Goal: Task Accomplishment & Management: Manage account settings

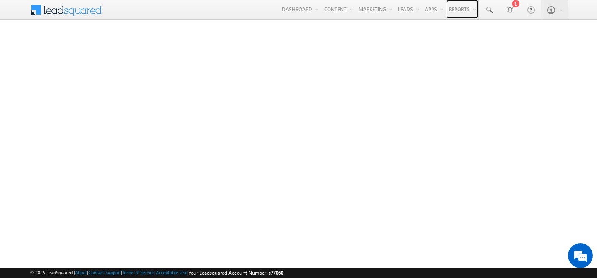
click at [461, 7] on link "Reports" at bounding box center [462, 9] width 32 height 18
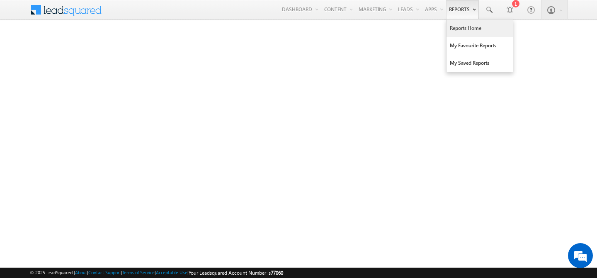
click at [470, 34] on link "Reports Home" at bounding box center [480, 27] width 66 height 17
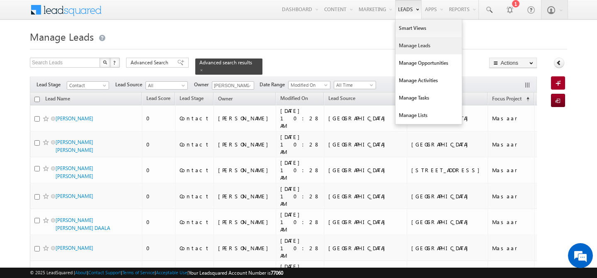
click at [411, 46] on link "Manage Leads" at bounding box center [429, 45] width 66 height 17
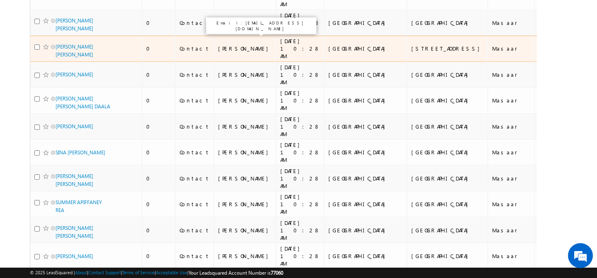
scroll to position [5, 0]
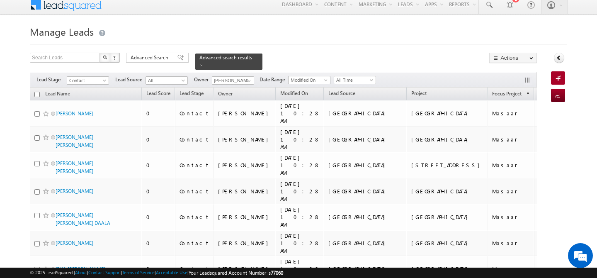
click at [37, 93] on th "Lead Name" at bounding box center [86, 94] width 112 height 13
click at [37, 92] on input "checkbox" at bounding box center [36, 94] width 5 height 5
checkbox input "true"
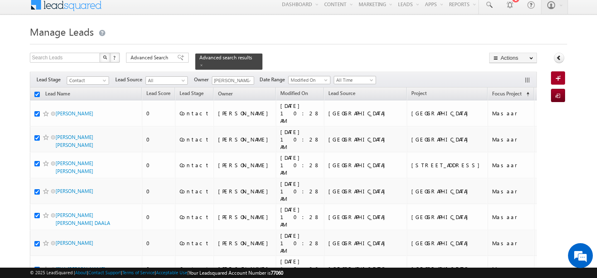
checkbox input "true"
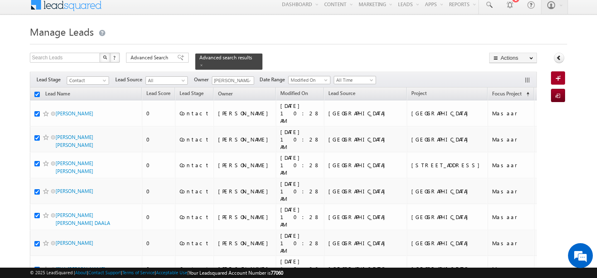
checkbox input "true"
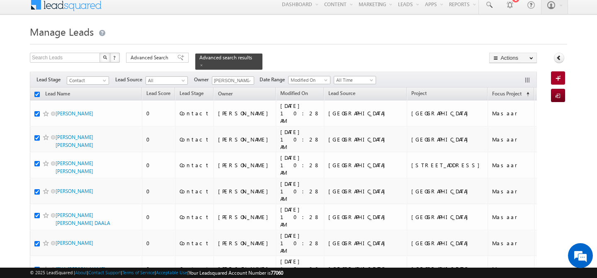
checkbox input "true"
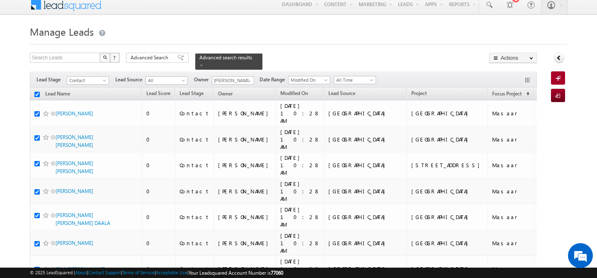
checkbox input "true"
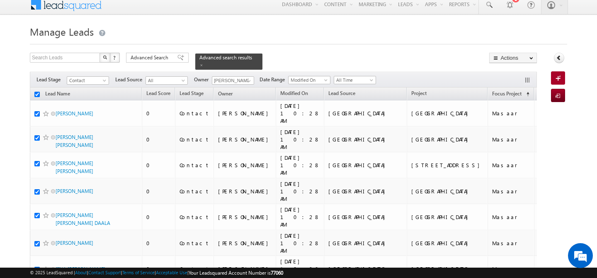
checkbox input "true"
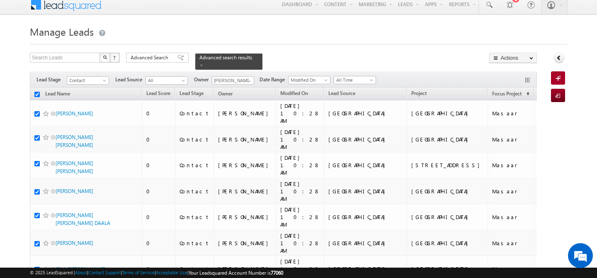
checkbox input "true"
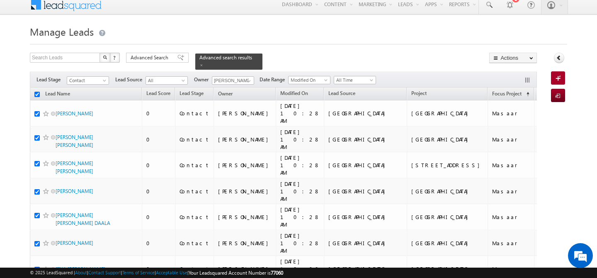
checkbox input "true"
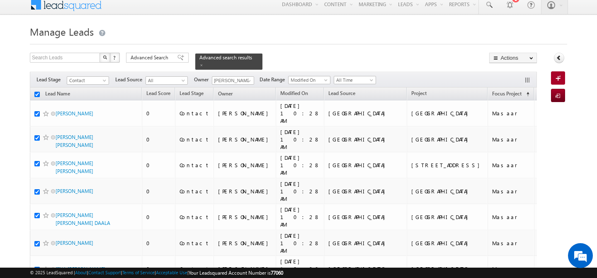
checkbox input "true"
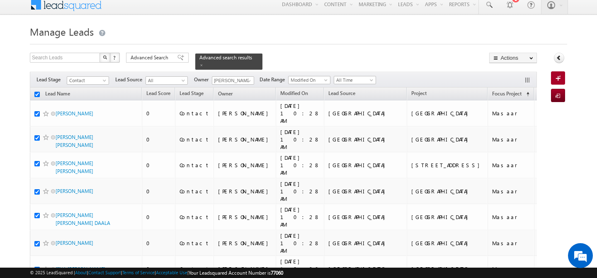
checkbox input "true"
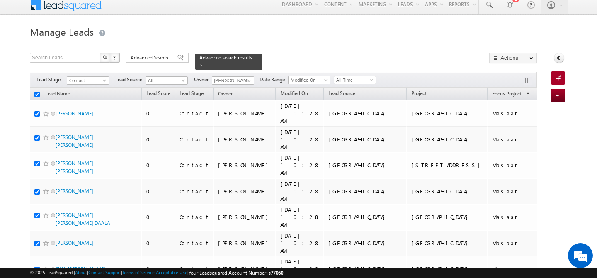
checkbox input "true"
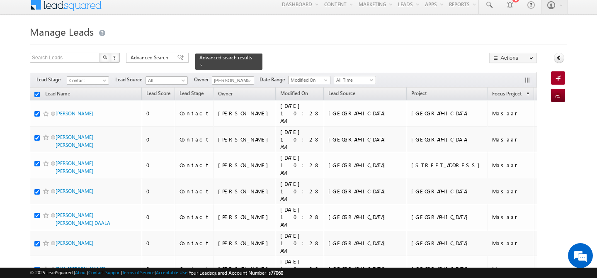
checkbox input "true"
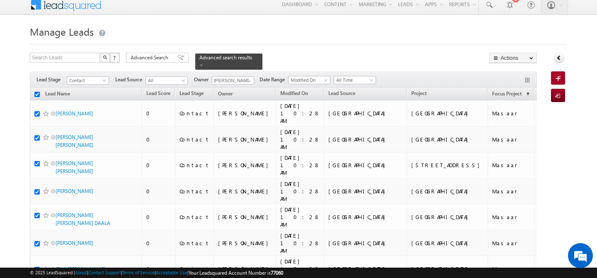
checkbox input "true"
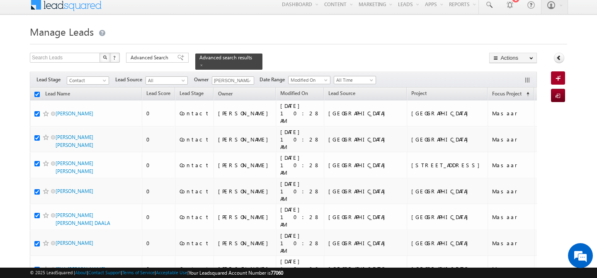
checkbox input "true"
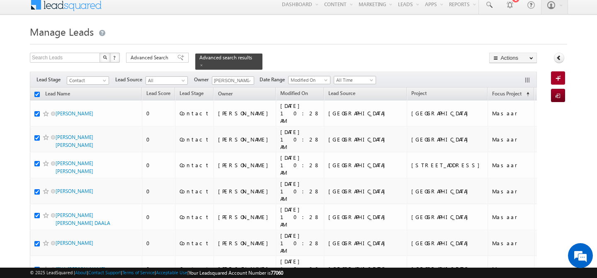
checkbox input "true"
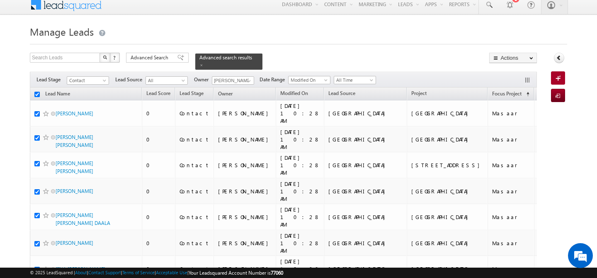
checkbox input "true"
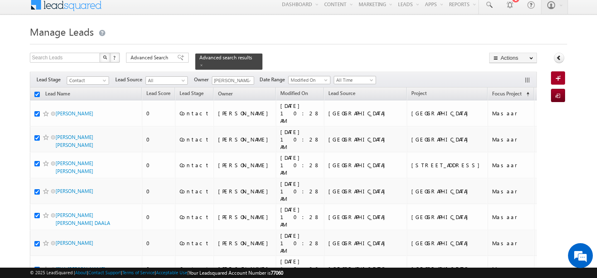
checkbox input "true"
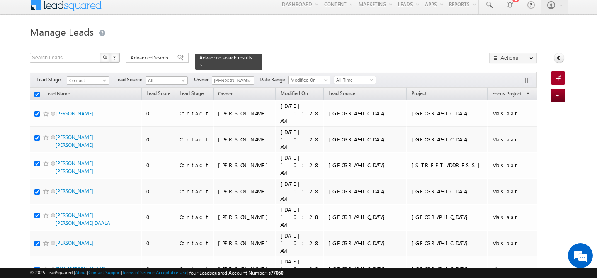
checkbox input "true"
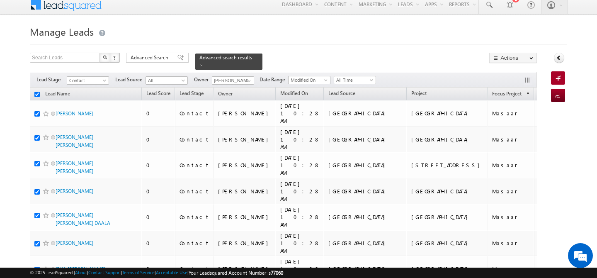
checkbox input "true"
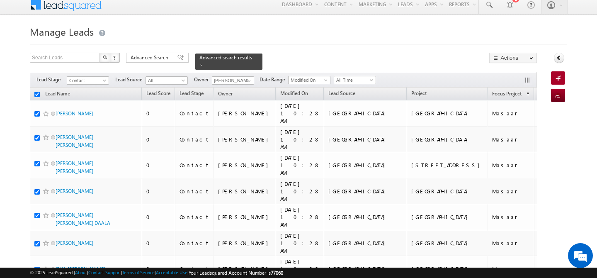
checkbox input "true"
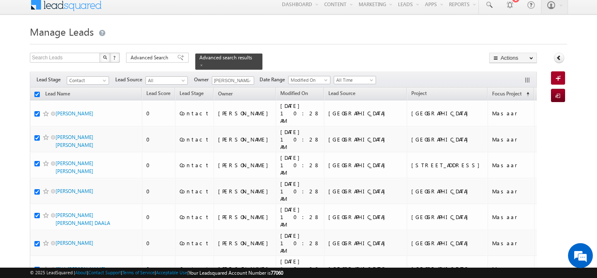
checkbox input "true"
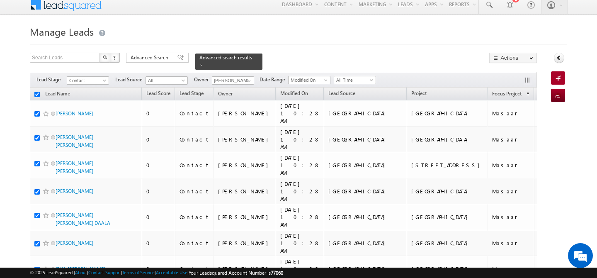
checkbox input "true"
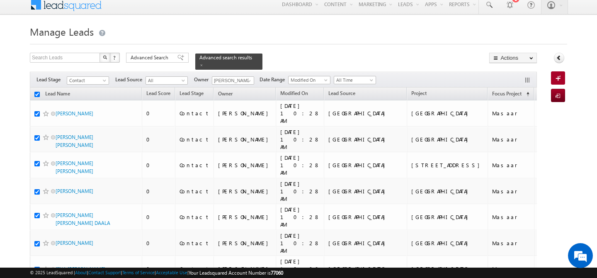
checkbox input "true"
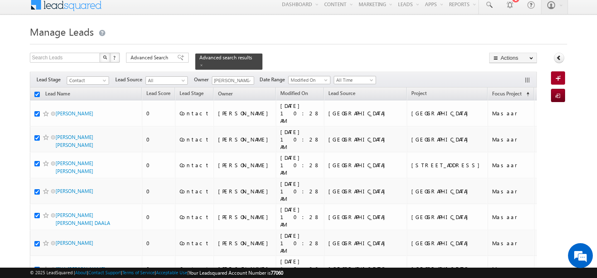
checkbox input "true"
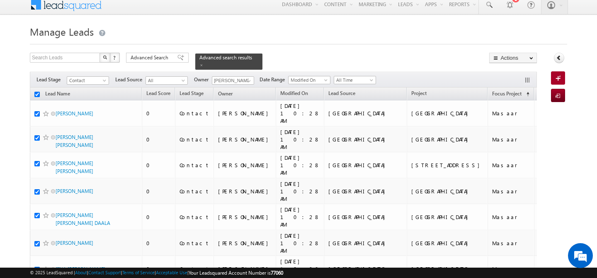
checkbox input "true"
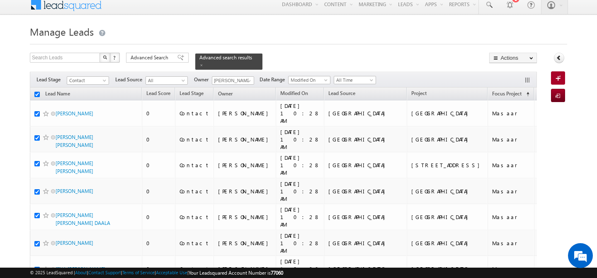
checkbox input "true"
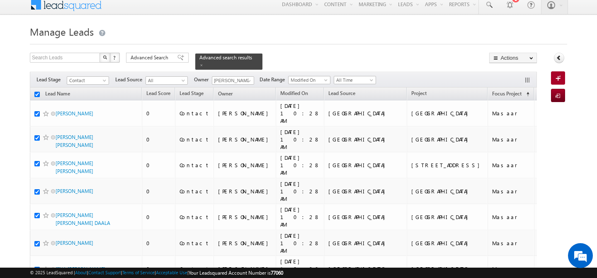
checkbox input "true"
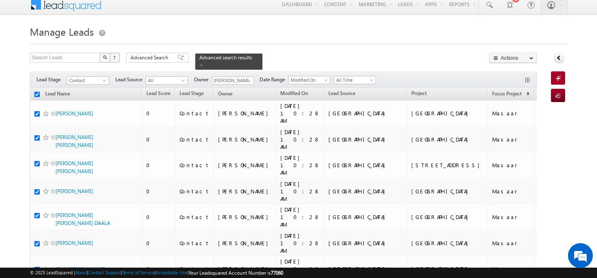
checkbox input "true"
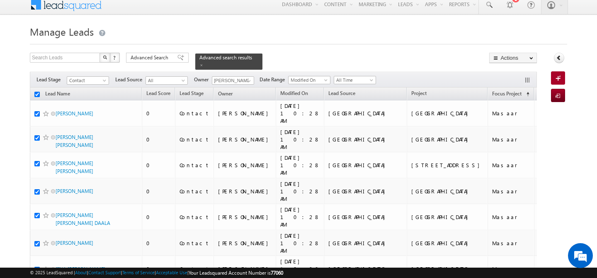
checkbox input "true"
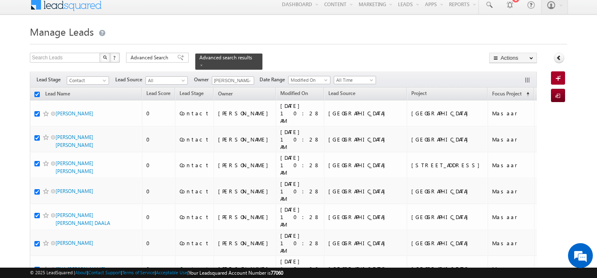
checkbox input "true"
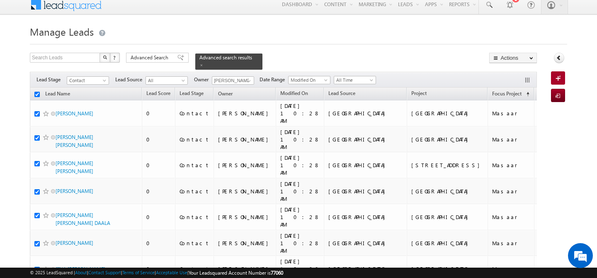
checkbox input "true"
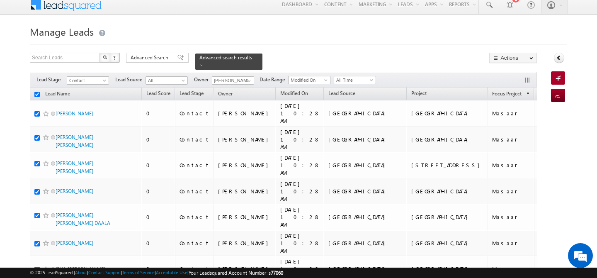
checkbox input "true"
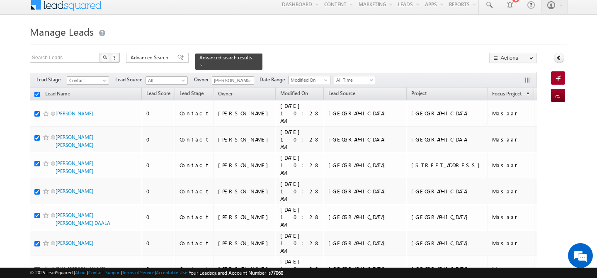
checkbox input "true"
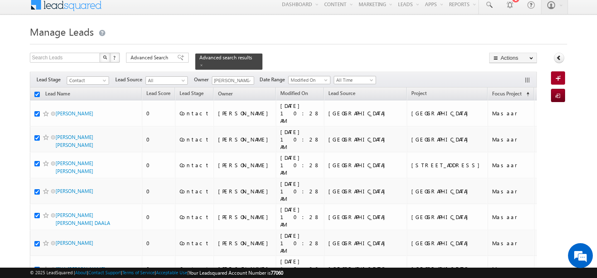
checkbox input "true"
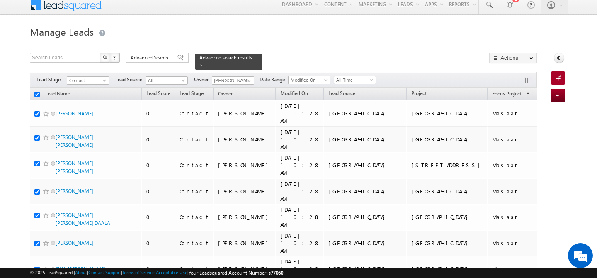
checkbox input "true"
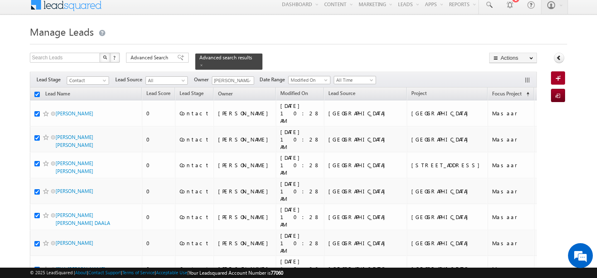
checkbox input "true"
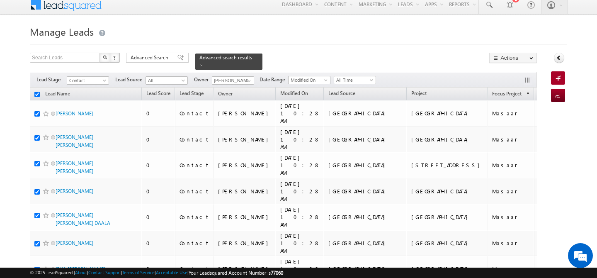
checkbox input "true"
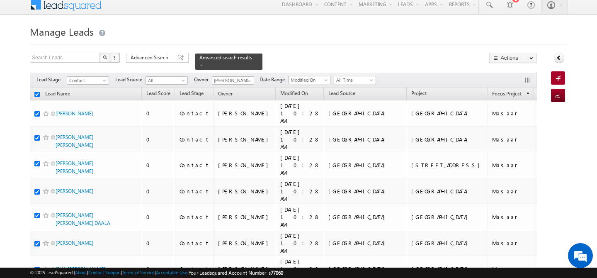
checkbox input "true"
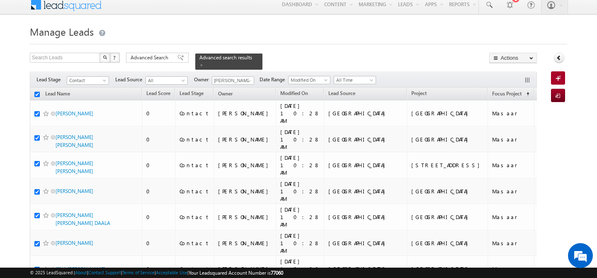
checkbox input "true"
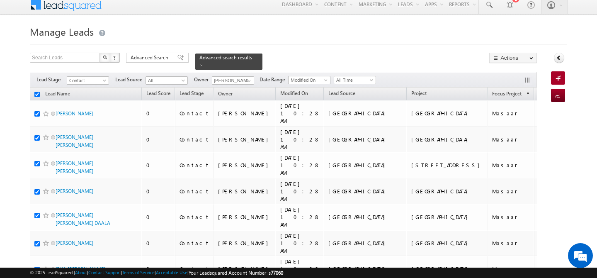
checkbox input "true"
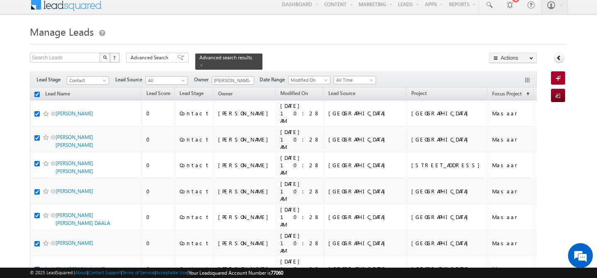
checkbox input "true"
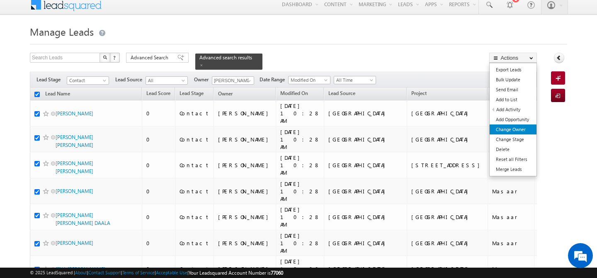
click at [509, 132] on link "Change Owner" at bounding box center [513, 129] width 47 height 10
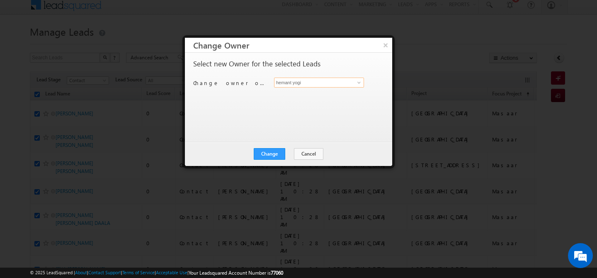
click at [305, 82] on input "hemant yogi" at bounding box center [319, 83] width 90 height 10
click at [309, 89] on link "harpreet hundal harpreet.hundal@indglobal.ae" at bounding box center [319, 96] width 90 height 16
click at [265, 148] on button "Change" at bounding box center [270, 154] width 32 height 12
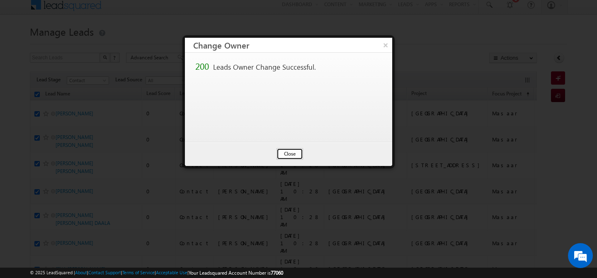
click at [289, 153] on button "Close" at bounding box center [290, 154] width 27 height 12
